Goal: Transaction & Acquisition: Obtain resource

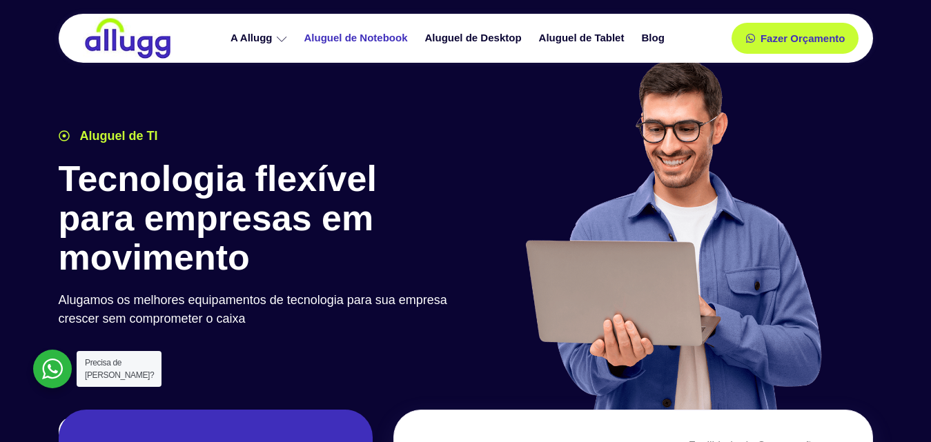
click at [384, 41] on link "Aluguel de Notebook" at bounding box center [357, 38] width 121 height 24
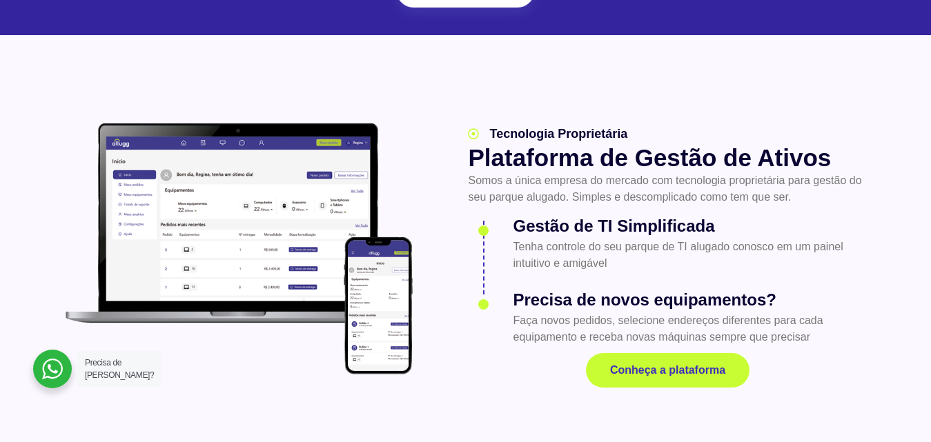
scroll to position [1863, 0]
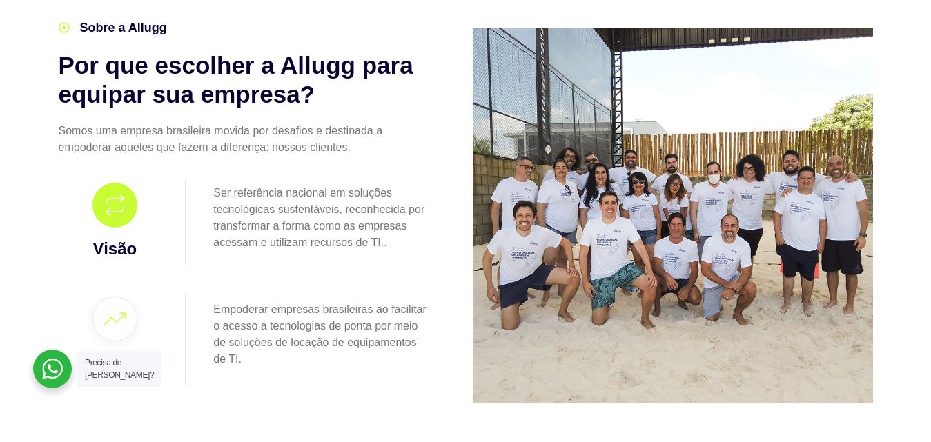
scroll to position [345, 0]
